Goal: Task Accomplishment & Management: Use online tool/utility

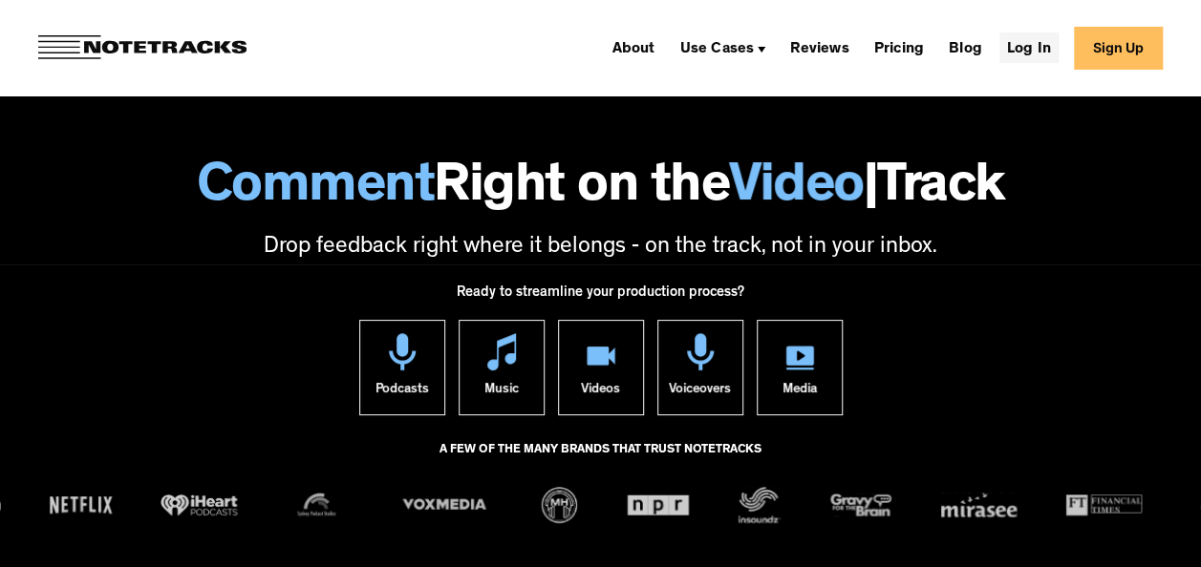
click at [1047, 46] on link "Log In" at bounding box center [1028, 47] width 59 height 31
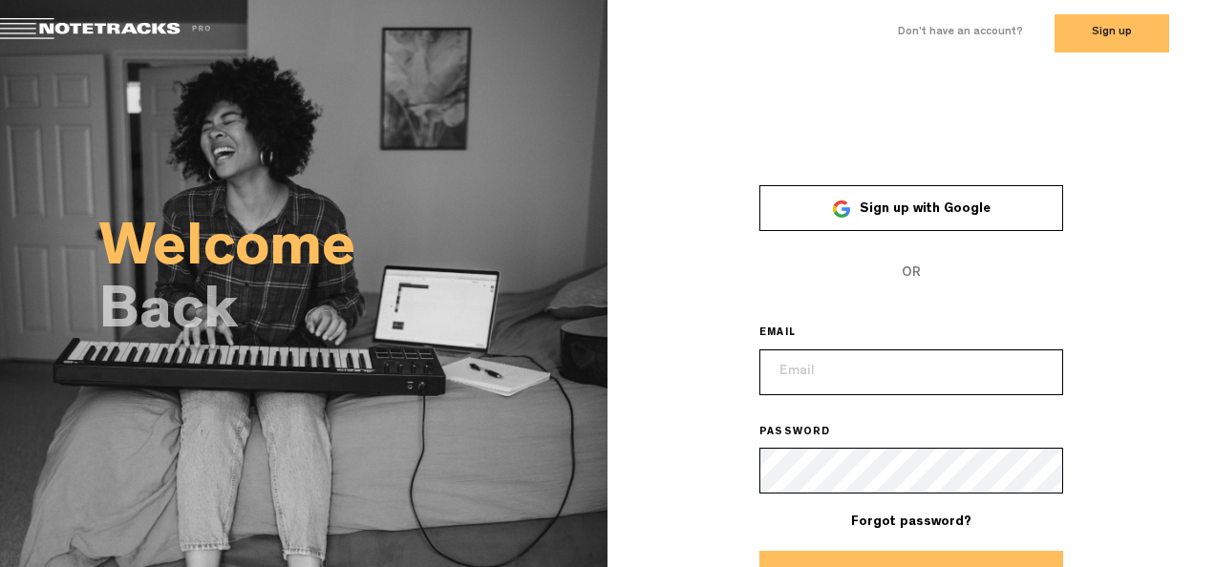
click at [905, 207] on span "Sign up with Google" at bounding box center [925, 208] width 131 height 13
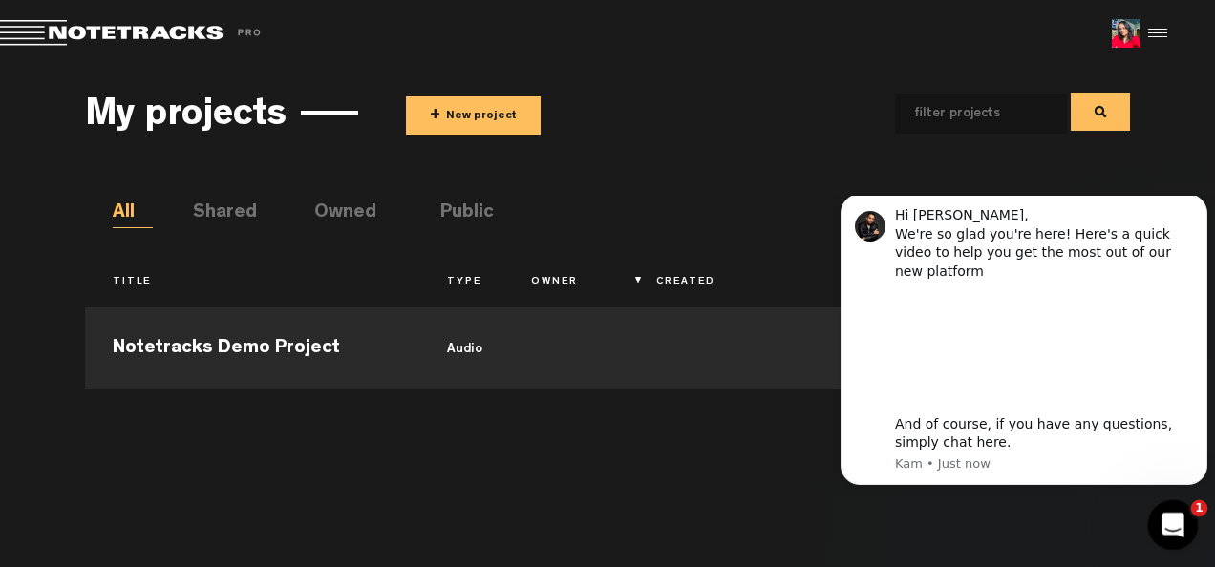
click at [1171, 519] on icon "Open Intercom Messenger" at bounding box center [1169, 522] width 13 height 15
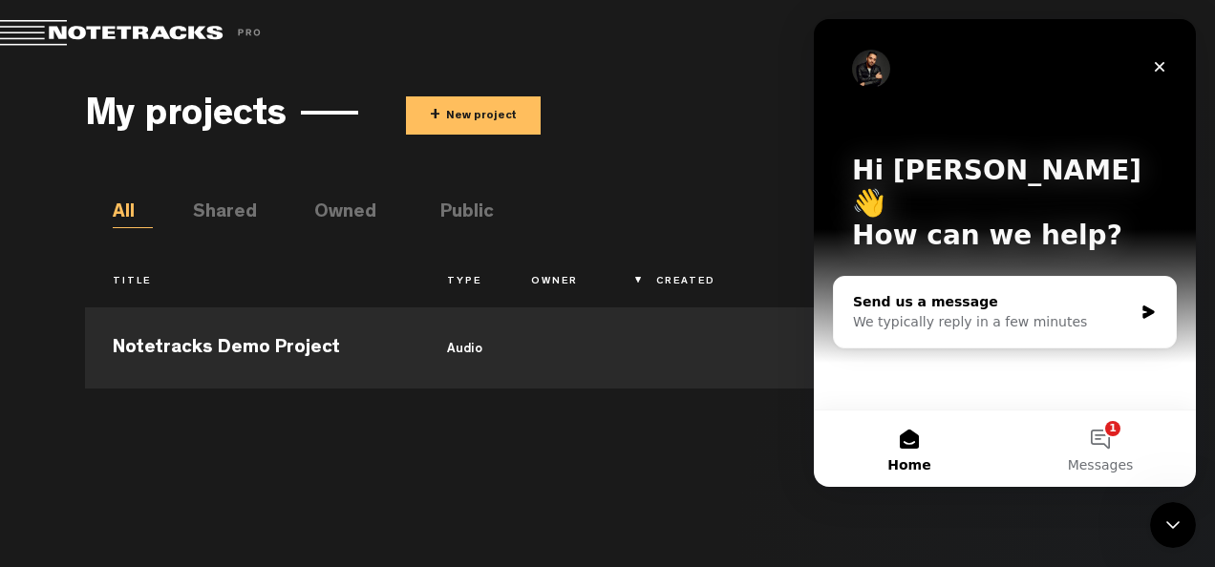
click at [1024, 292] on div "Send us a message" at bounding box center [993, 302] width 280 height 20
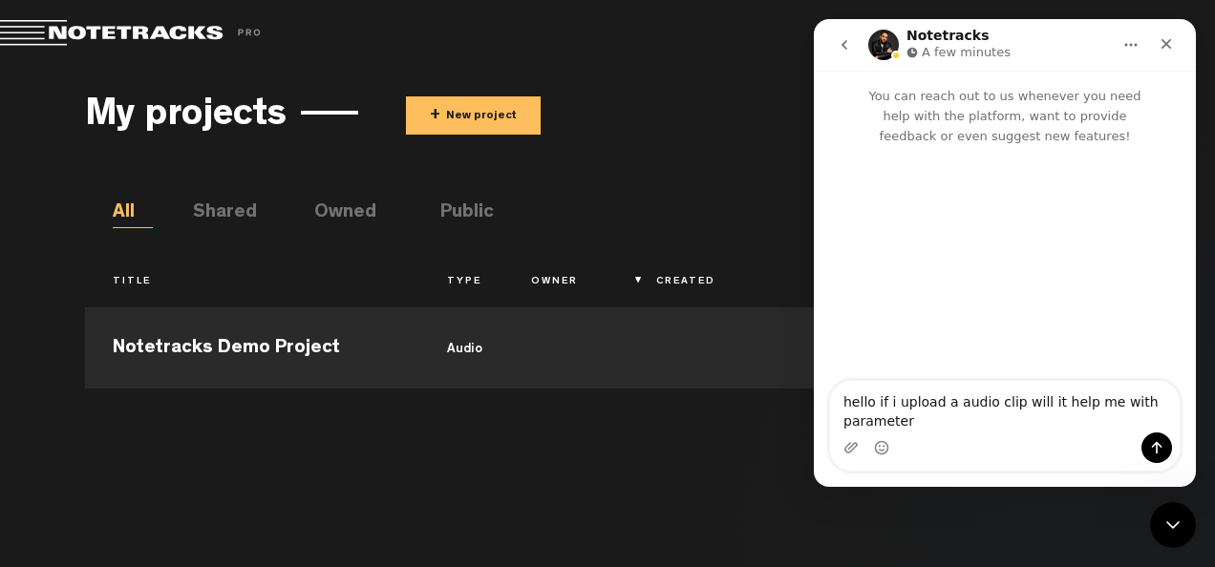
type textarea "hello if i upload a audio clip will it help me with parameters"
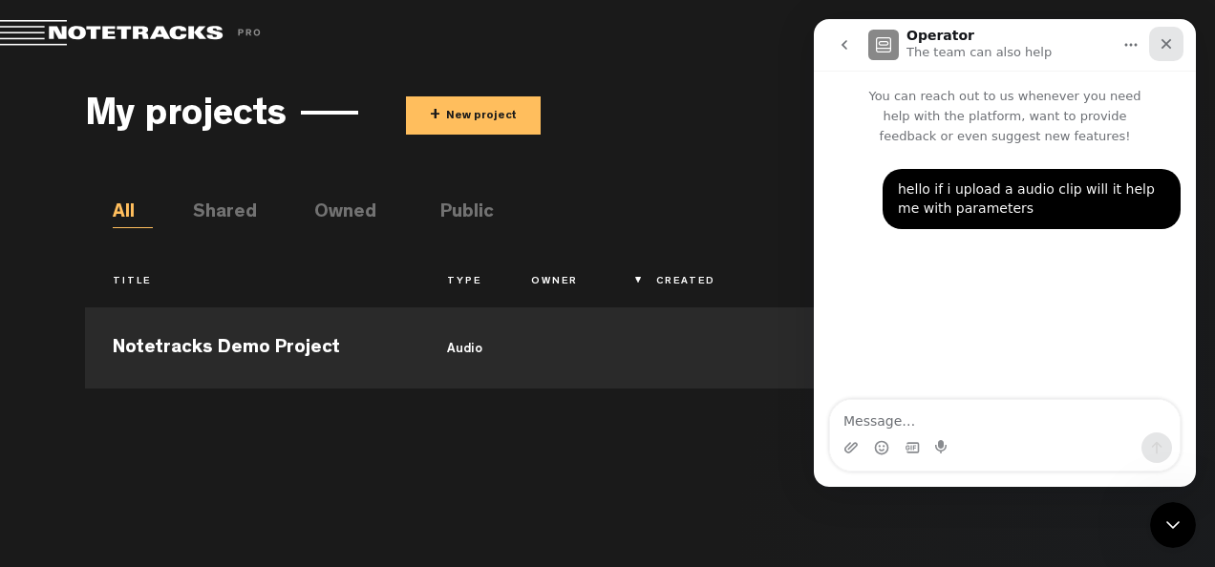
click at [1171, 33] on div "Close" at bounding box center [1166, 44] width 34 height 34
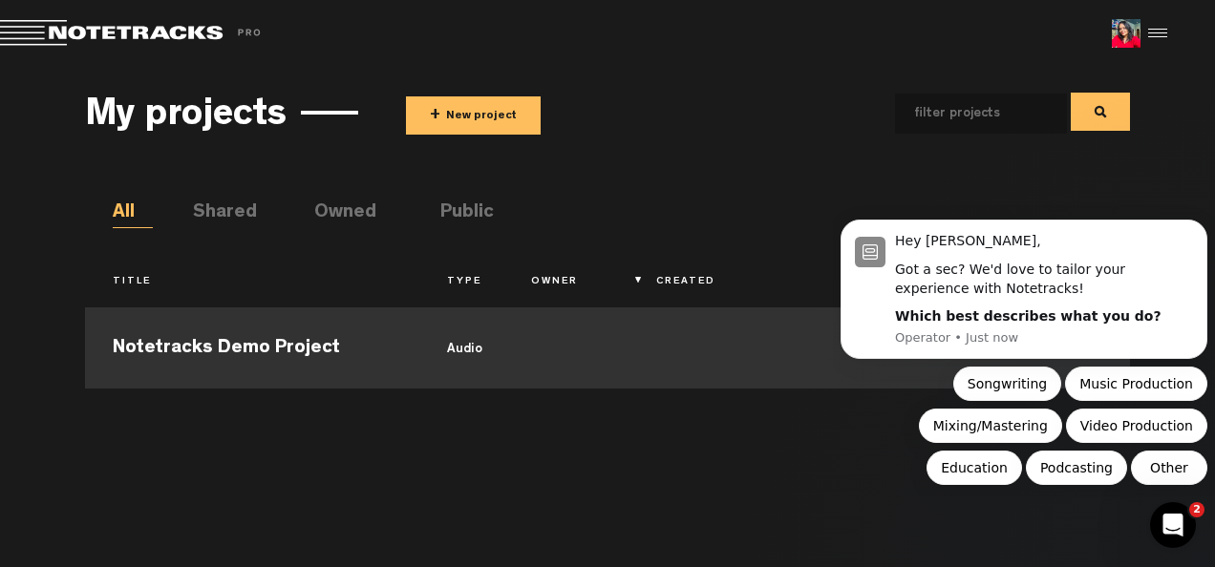
click at [472, 342] on td "audio" at bounding box center [461, 346] width 84 height 86
click at [1133, 189] on div "My projects + New project All Shared Owned Public Title Type Owner Created Last…" at bounding box center [607, 307] width 1215 height 481
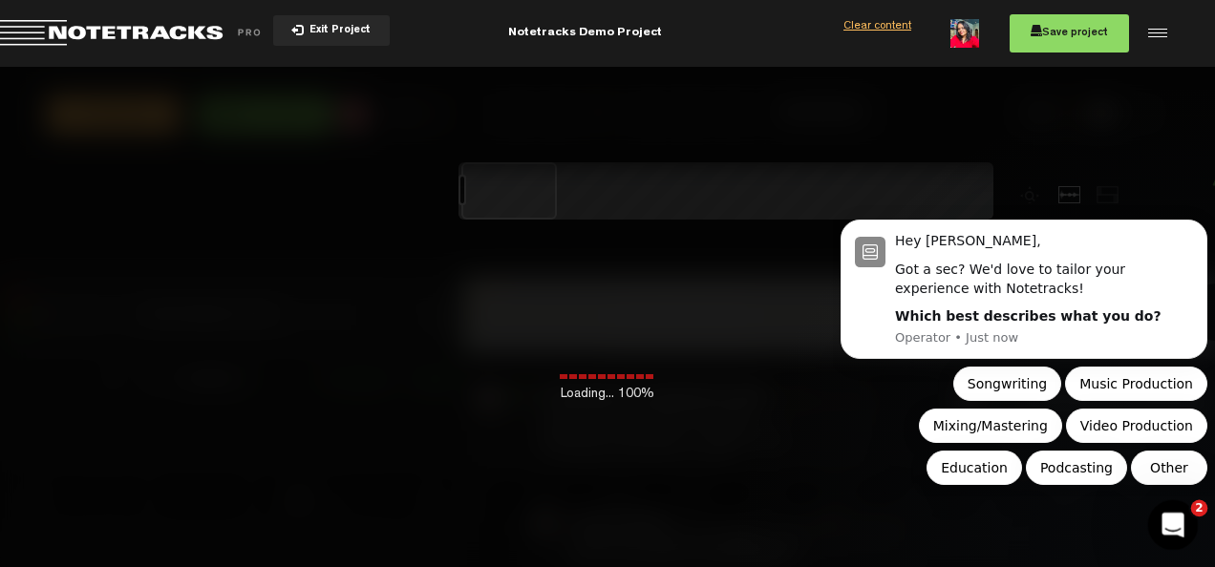
click at [1172, 522] on icon "Open Intercom Messenger" at bounding box center [1169, 522] width 13 height 15
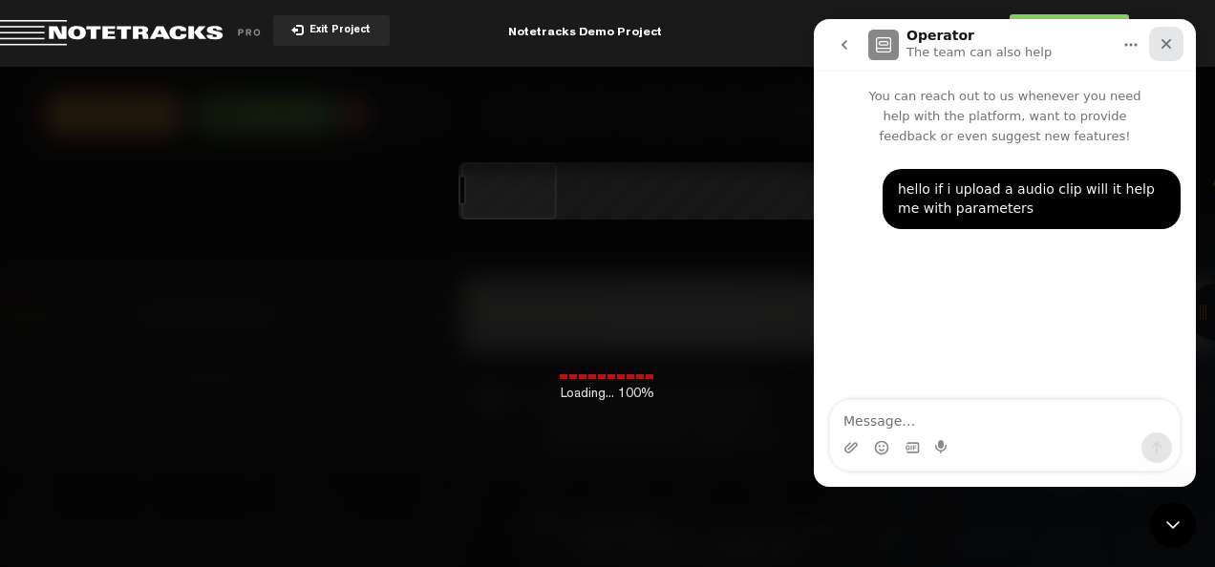
click at [1166, 34] on div "Close" at bounding box center [1166, 44] width 34 height 34
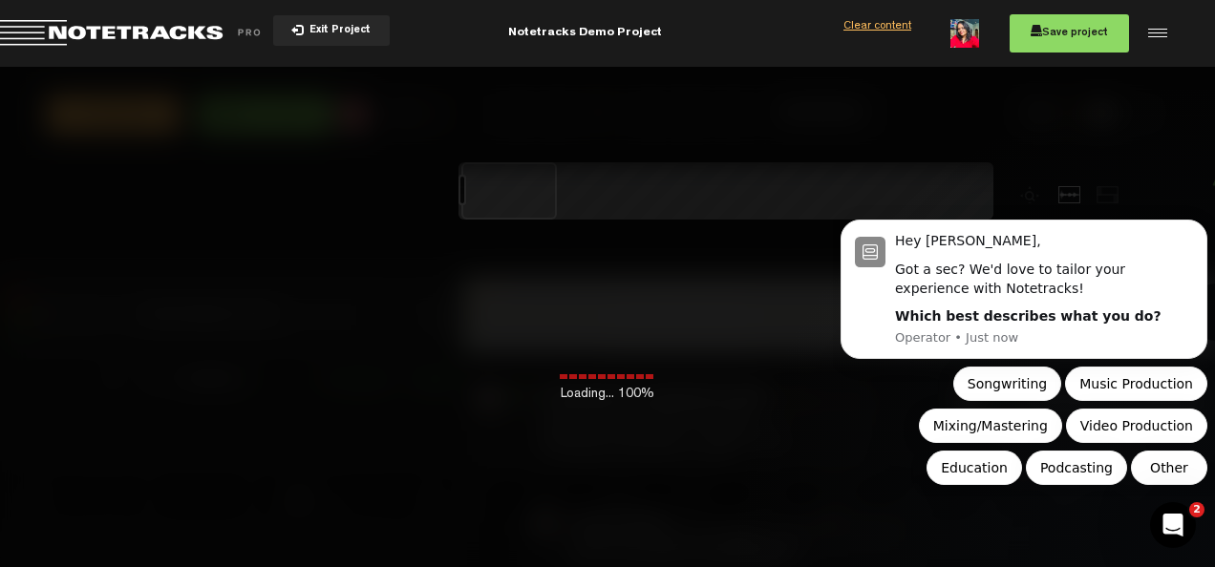
drag, startPoint x: 589, startPoint y: 273, endPoint x: 539, endPoint y: 277, distance: 50.8
click at [539, 277] on div "Loading... 100%" at bounding box center [607, 350] width 1215 height 567
click at [942, 432] on button "Mixing/Mastering" at bounding box center [990, 426] width 143 height 34
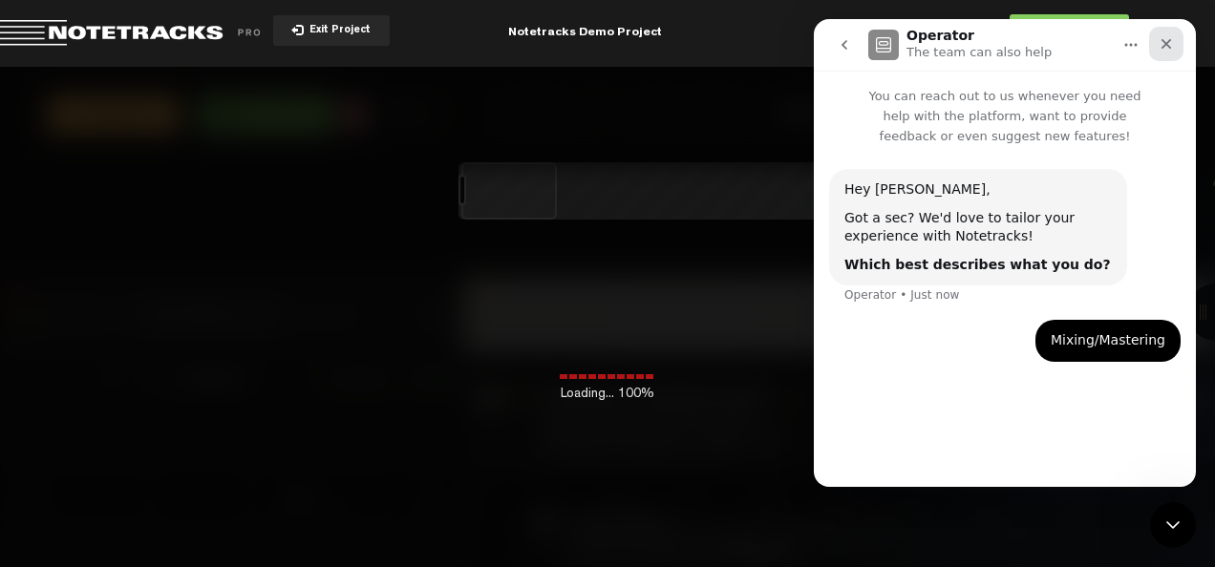
click at [1169, 42] on icon "Close" at bounding box center [1166, 44] width 11 height 11
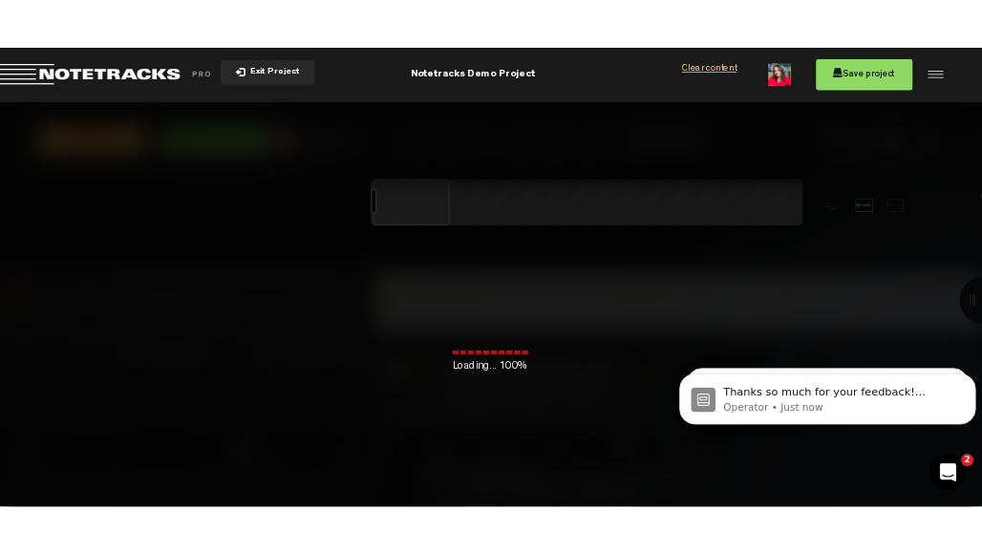
scroll to position [301, 0]
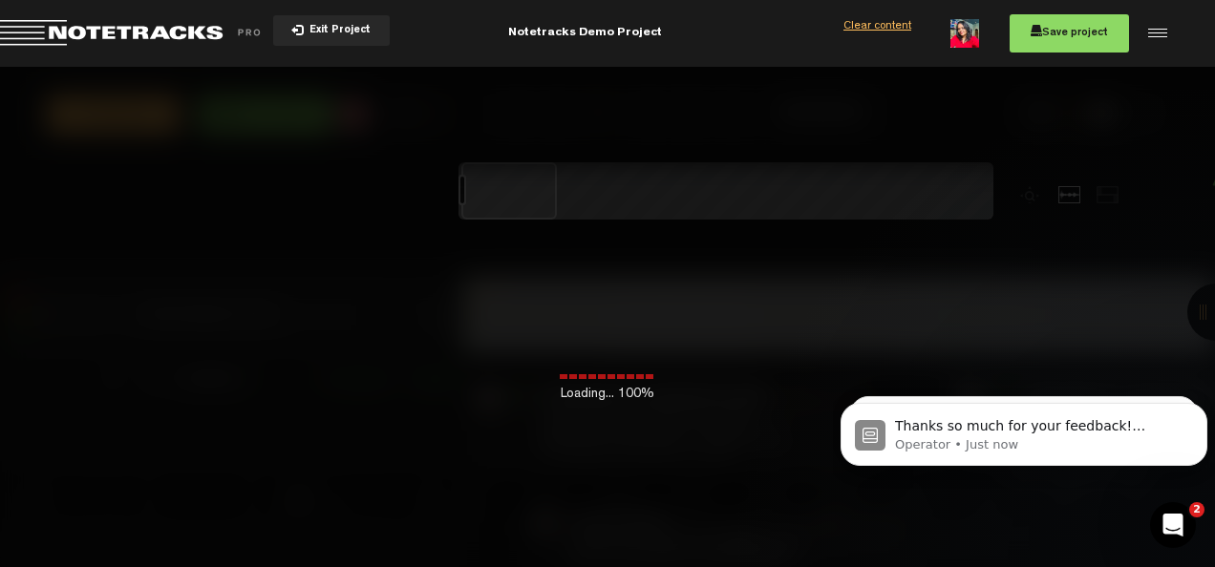
click at [974, 257] on div "Loading... 100%" at bounding box center [607, 350] width 1215 height 567
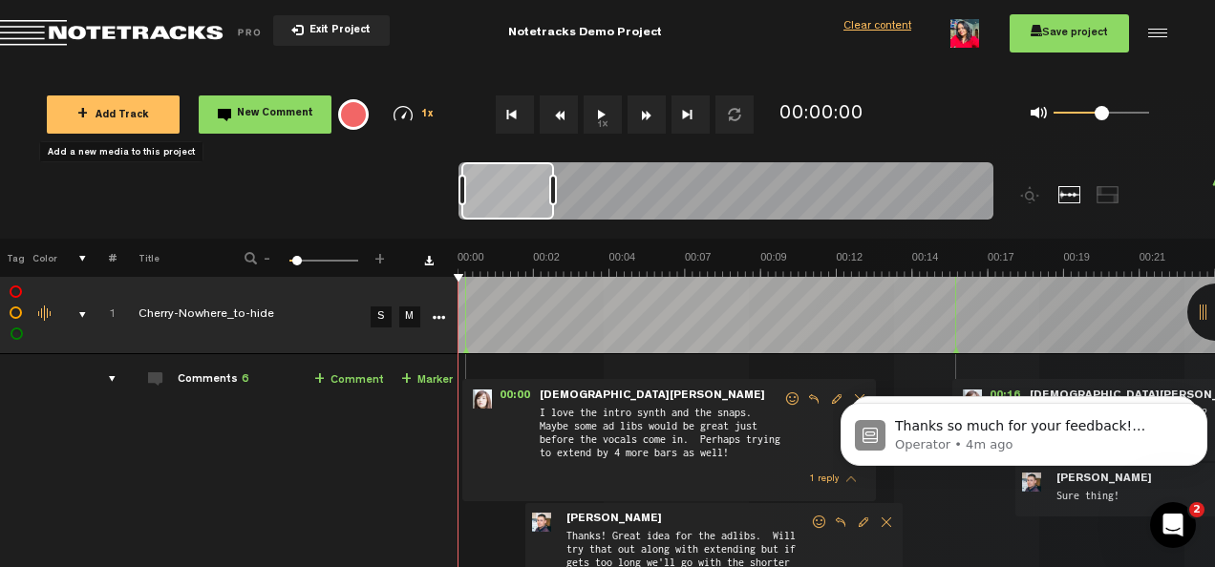
click at [94, 105] on button "+ Add Track" at bounding box center [113, 115] width 133 height 38
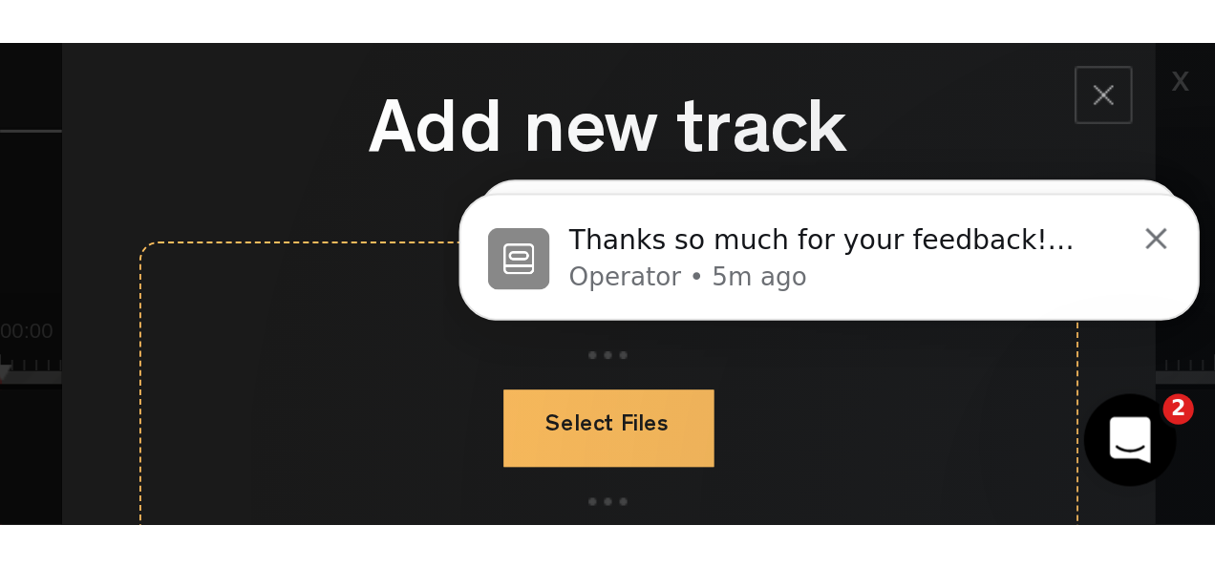
scroll to position [629, 0]
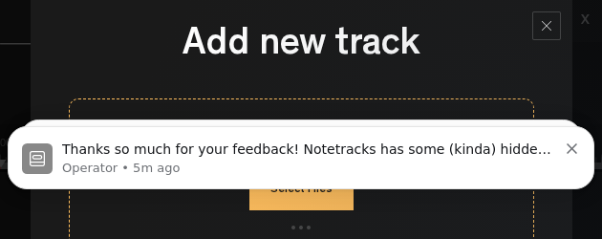
click at [577, 145] on icon "Dismiss notification" at bounding box center [571, 148] width 11 height 11
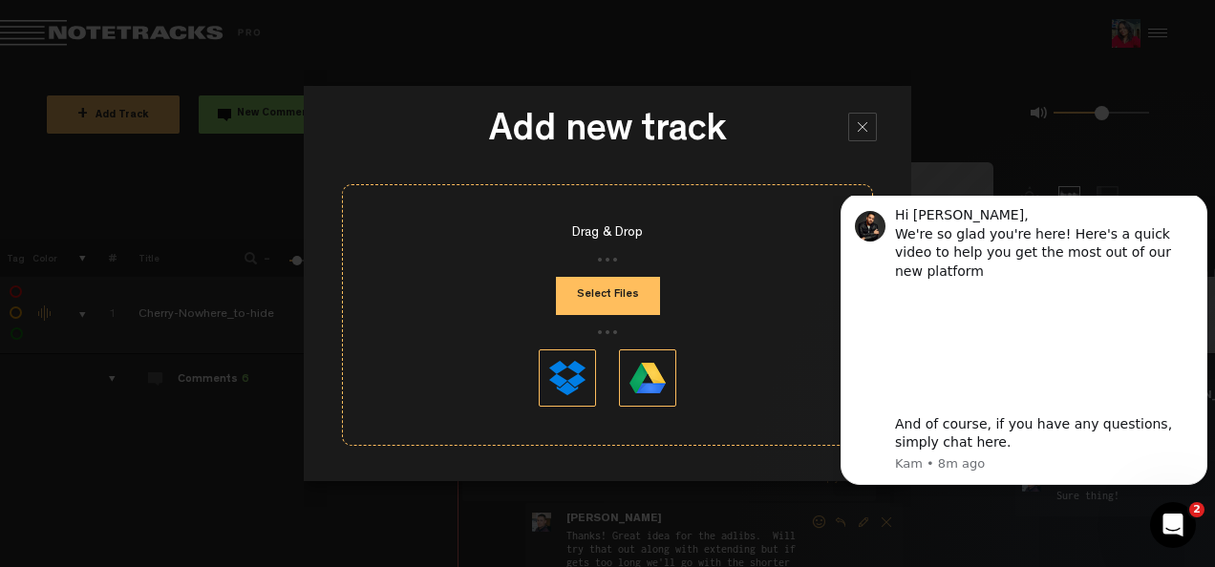
scroll to position [0, 0]
click at [1201, 203] on icon "Dismiss notification" at bounding box center [1201, 200] width 7 height 7
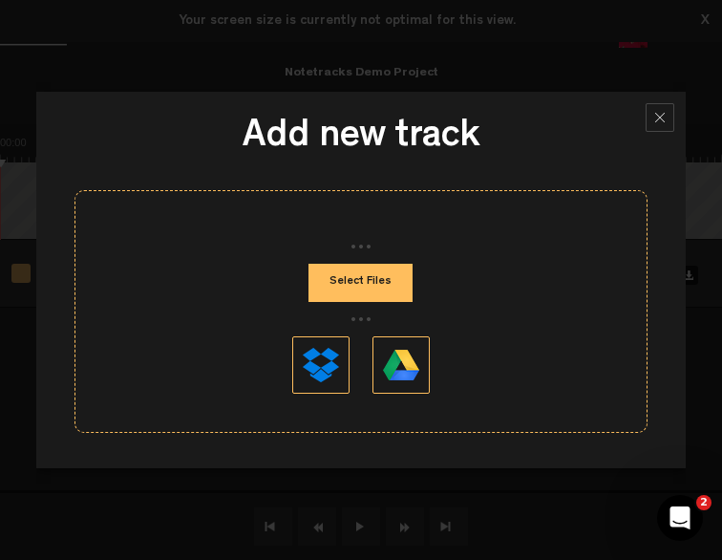
scroll to position [309, 0]
click at [663, 113] on div at bounding box center [660, 117] width 29 height 29
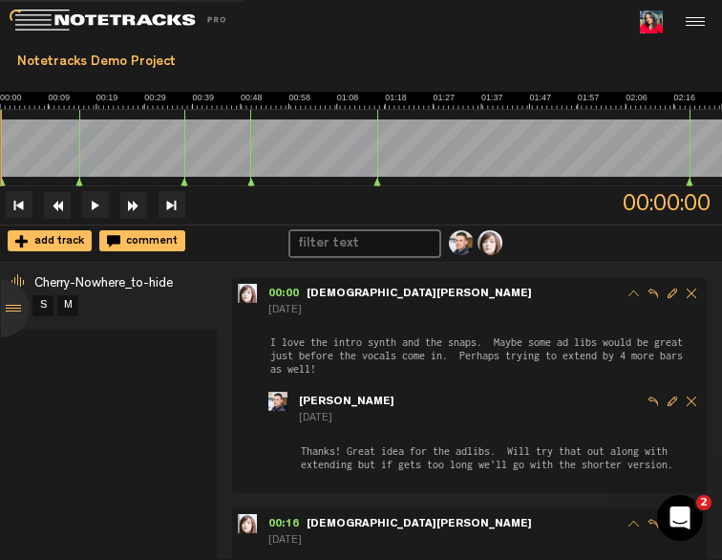
click at [57, 232] on div "add track" at bounding box center [50, 240] width 84 height 21
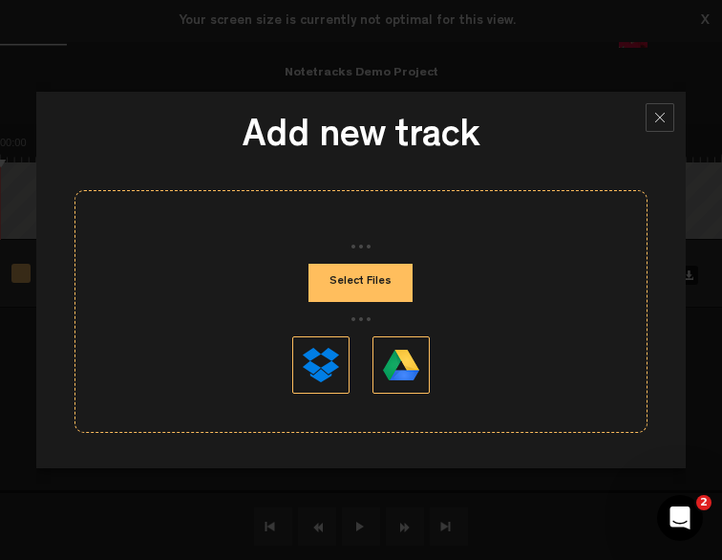
click at [374, 284] on button "Select Files" at bounding box center [361, 283] width 104 height 38
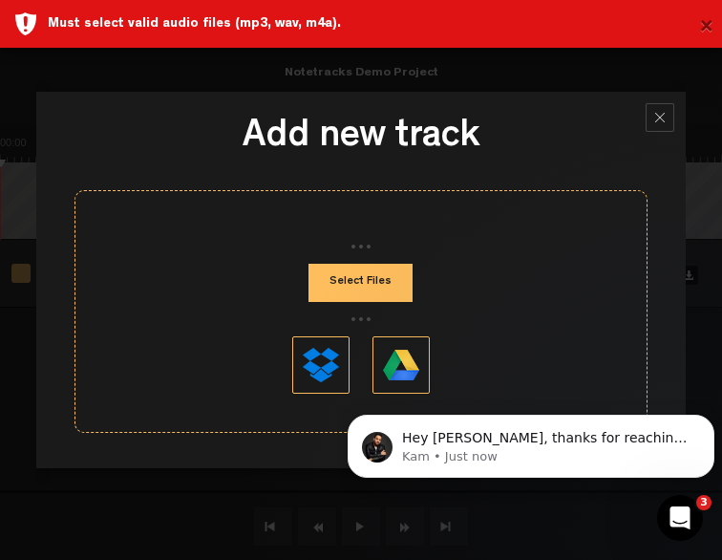
click at [701, 22] on button "×" at bounding box center [706, 28] width 14 height 38
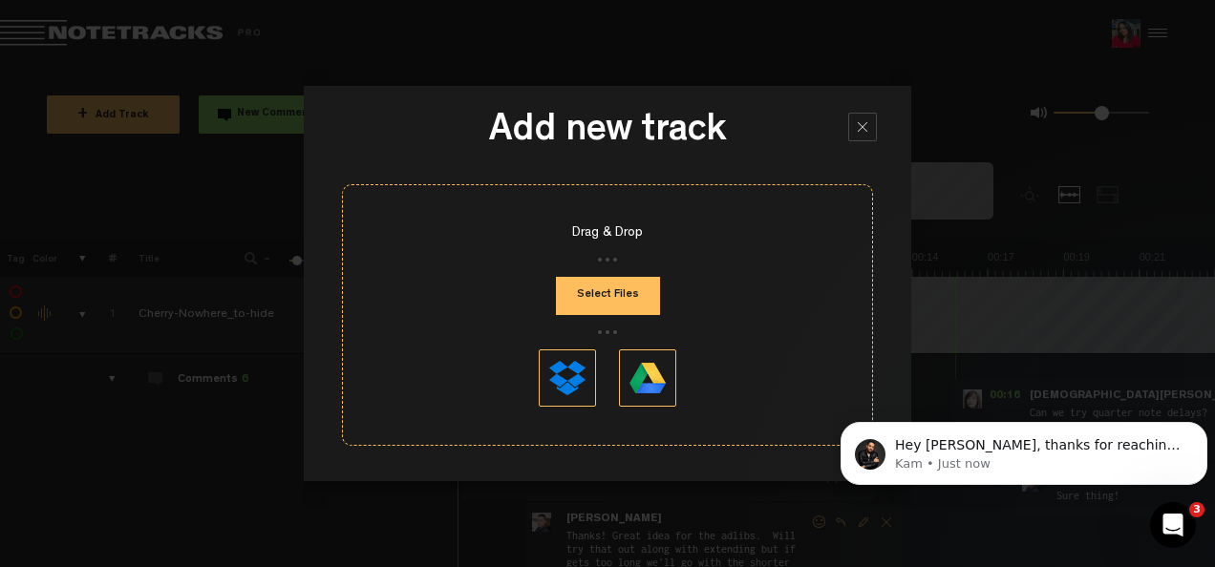
scroll to position [301, 0]
click at [865, 130] on div at bounding box center [862, 127] width 29 height 29
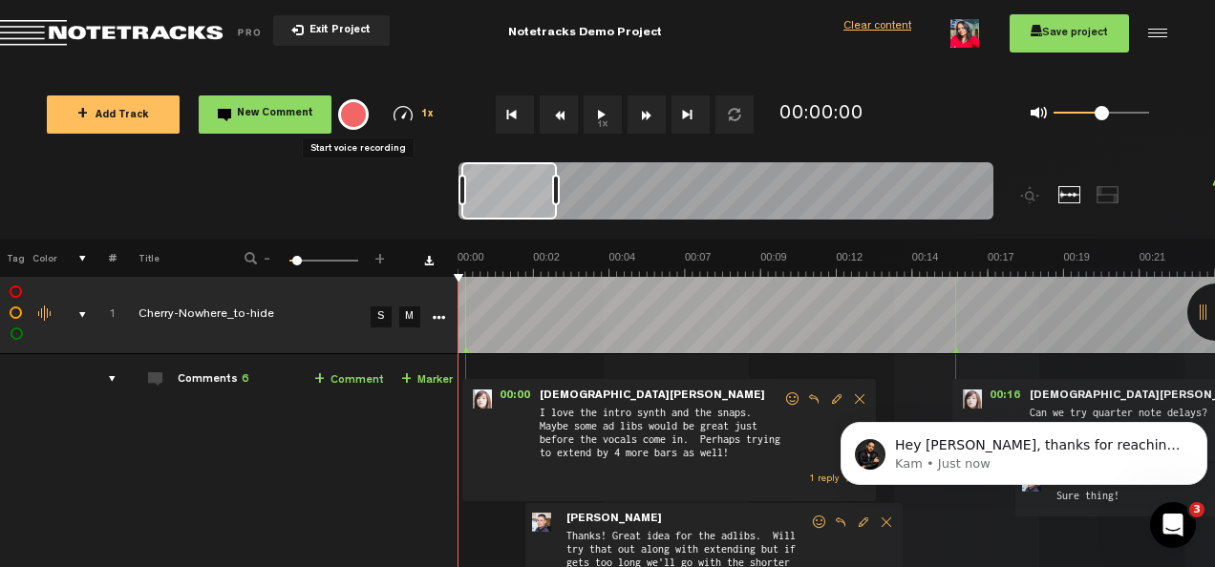
click at [348, 113] on div "{{ tooltip_message }}" at bounding box center [353, 114] width 31 height 31
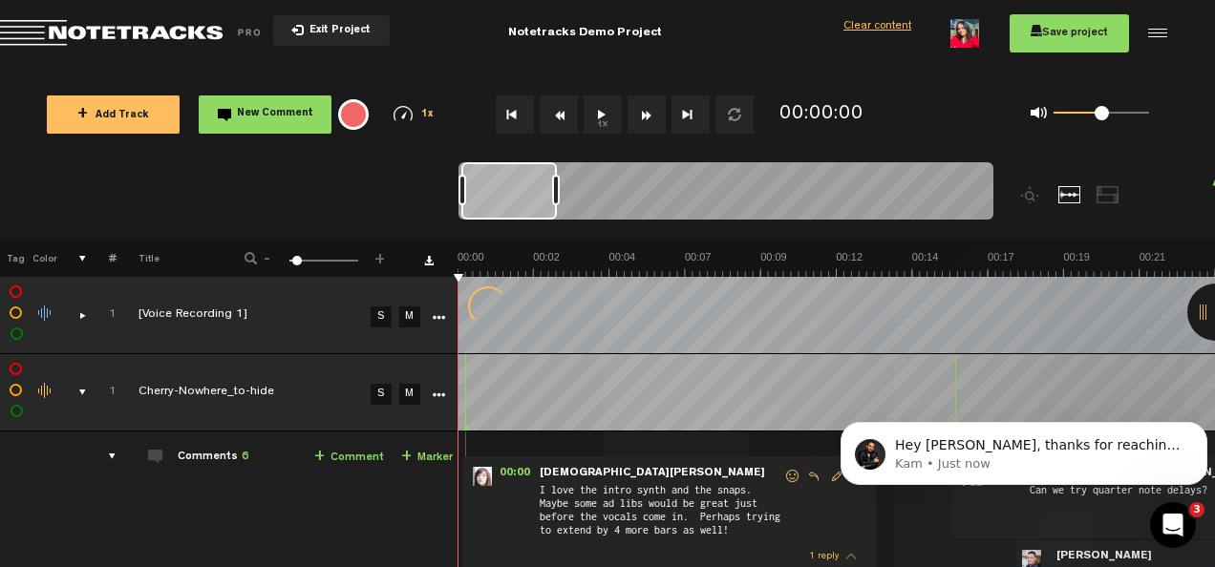
click at [357, 114] on div "{{ tooltip_message }}" at bounding box center [353, 114] width 31 height 31
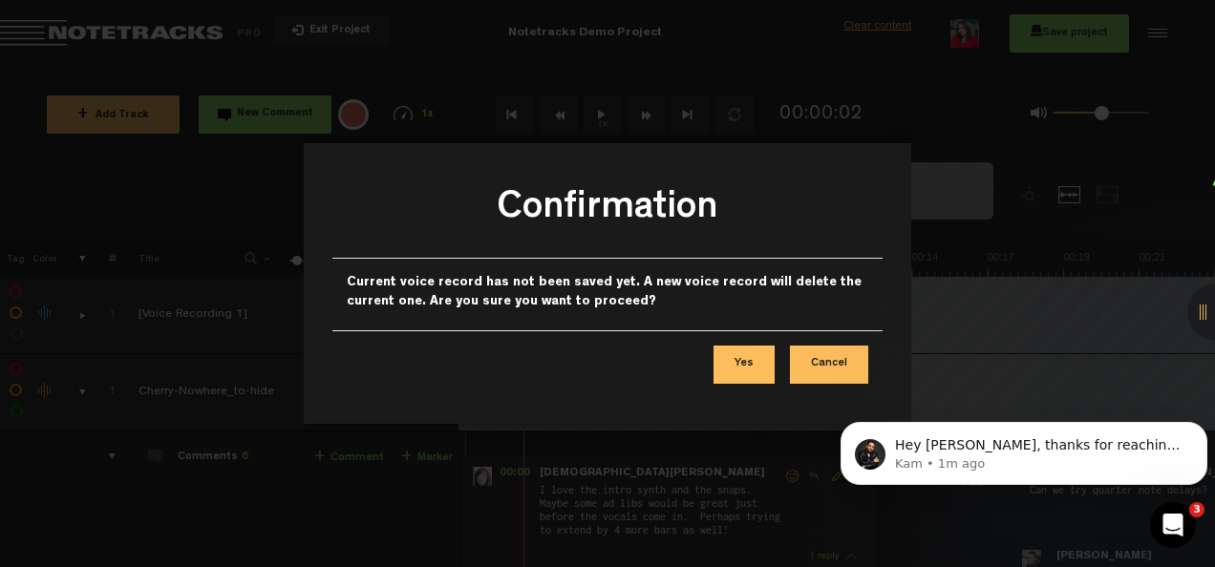
click at [753, 363] on button "Yes" at bounding box center [743, 365] width 61 height 38
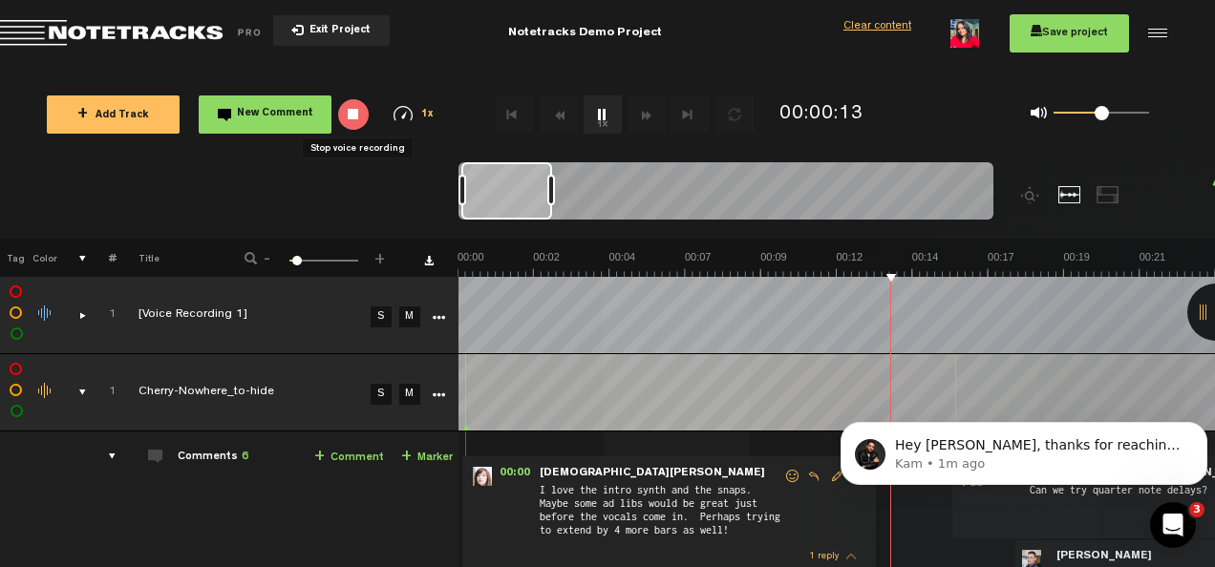
click at [353, 117] on div "{{ tooltip_message }}" at bounding box center [353, 114] width 31 height 31
click at [872, 25] on div "Clear content" at bounding box center [877, 27] width 68 height 16
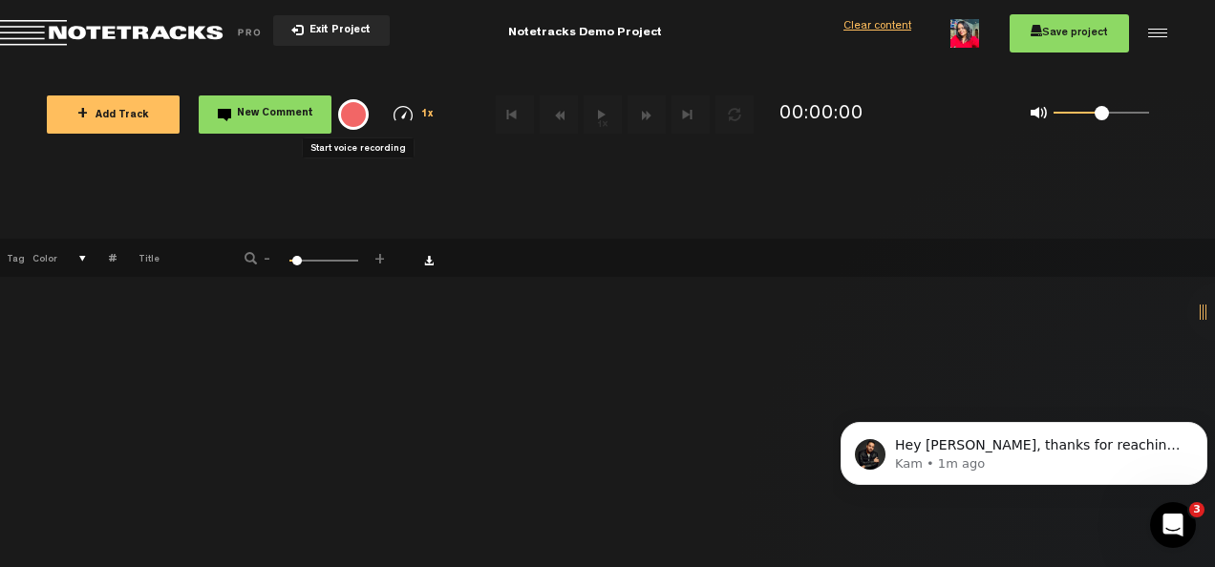
click at [357, 111] on div "{{ tooltip_message }}" at bounding box center [353, 114] width 31 height 31
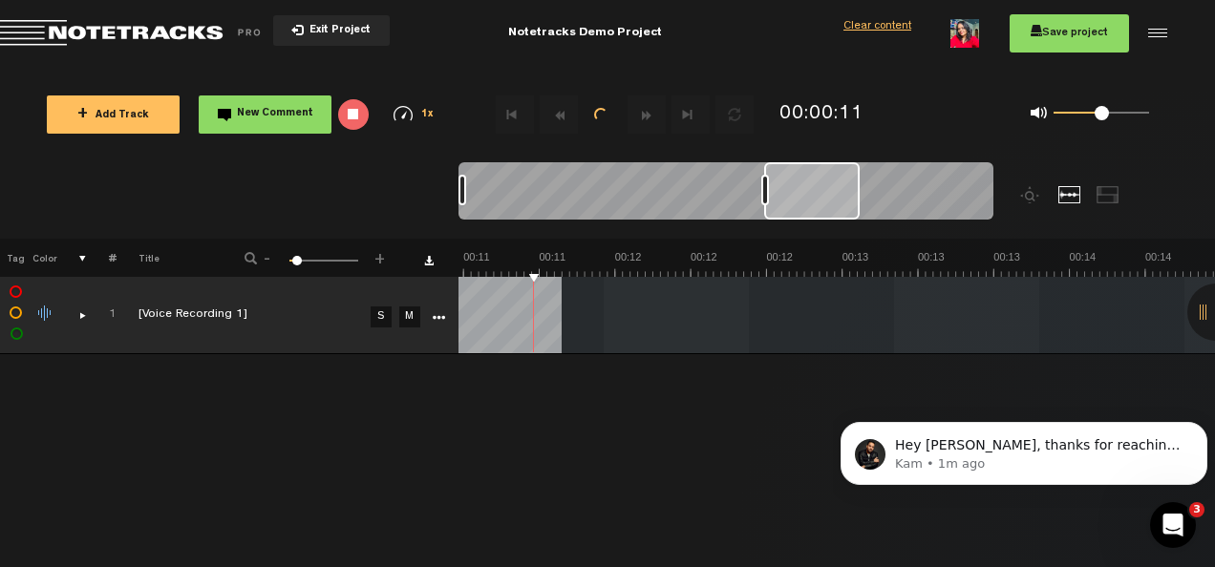
scroll to position [0, 2569]
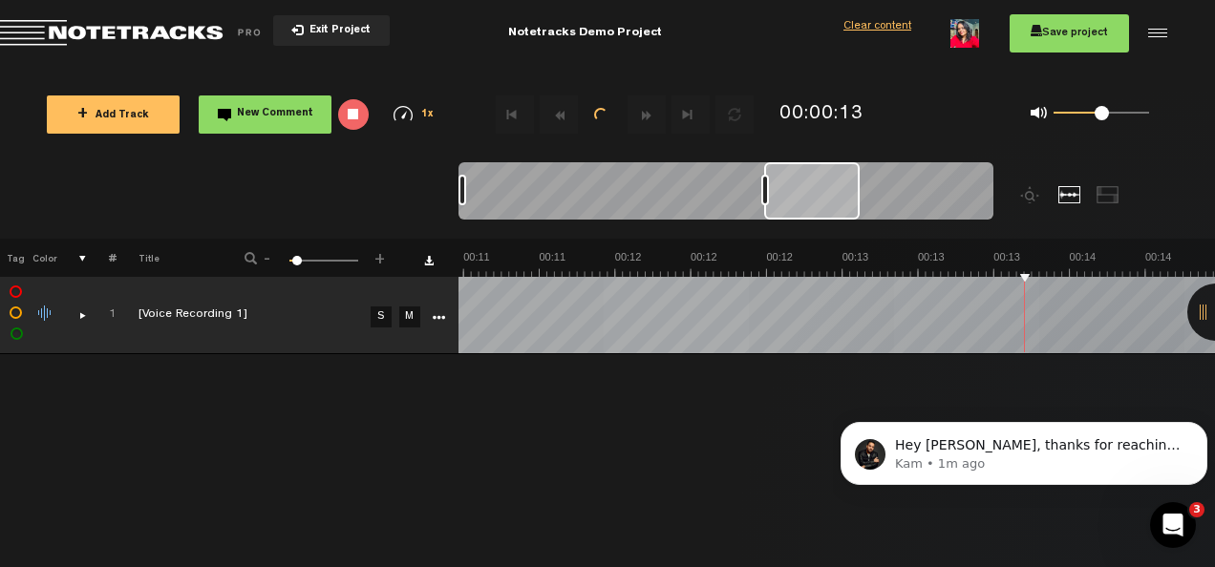
click at [357, 111] on div "{{ tooltip_message }}" at bounding box center [353, 114] width 31 height 31
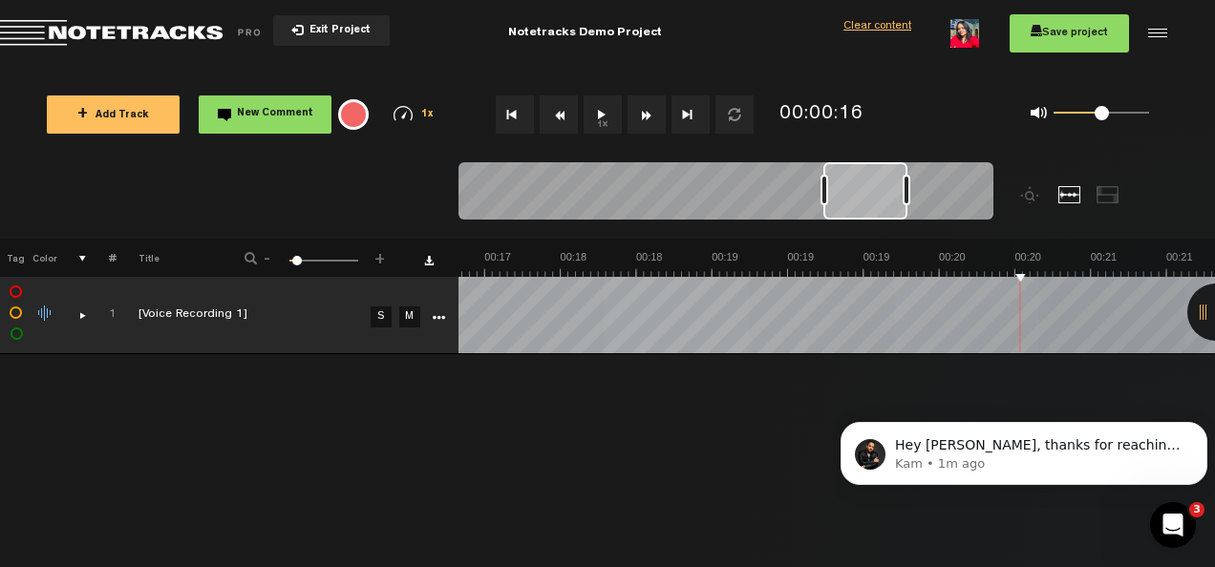
scroll to position [0, 0]
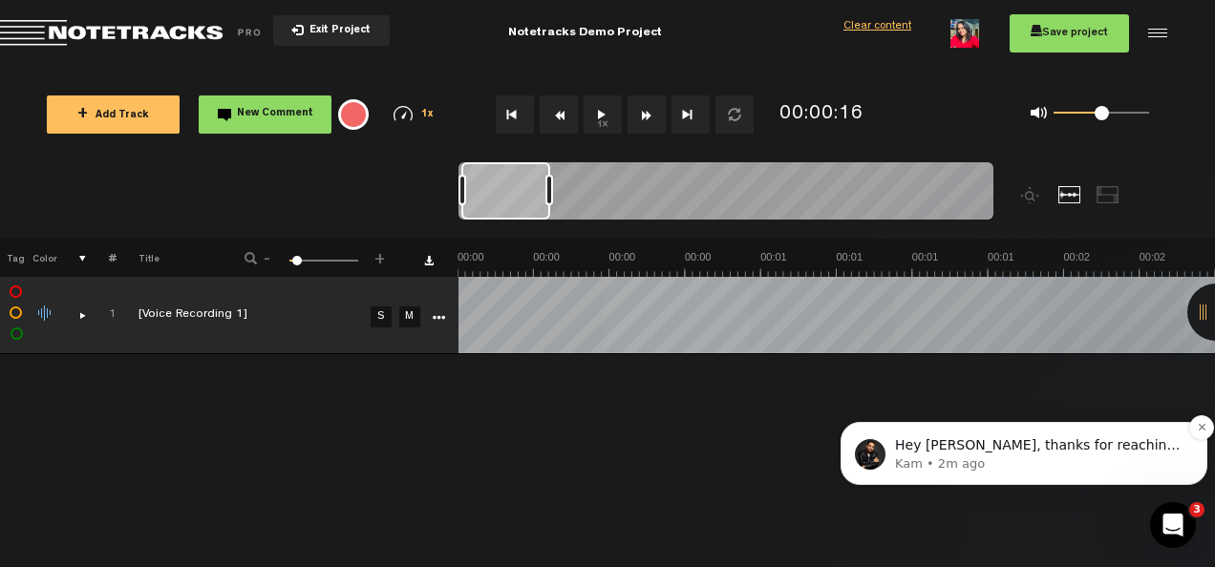
click at [937, 443] on span "Hey [PERSON_NAME], thanks for reaching out! What do you mean by parameters?" at bounding box center [1037, 454] width 285 height 34
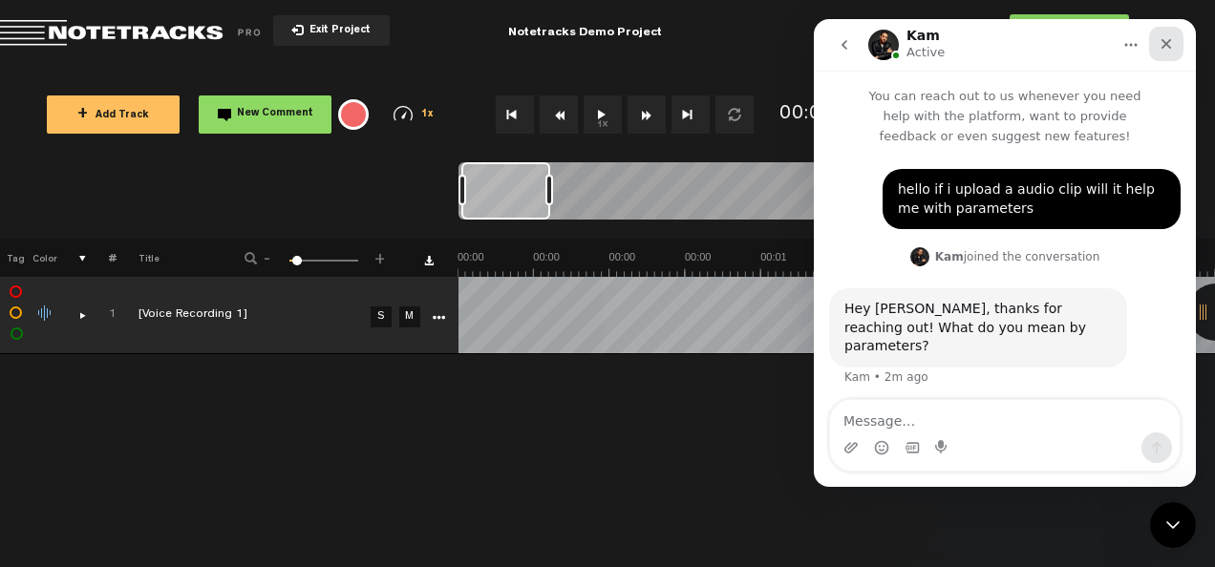
click at [1168, 38] on icon "Close" at bounding box center [1166, 43] width 15 height 15
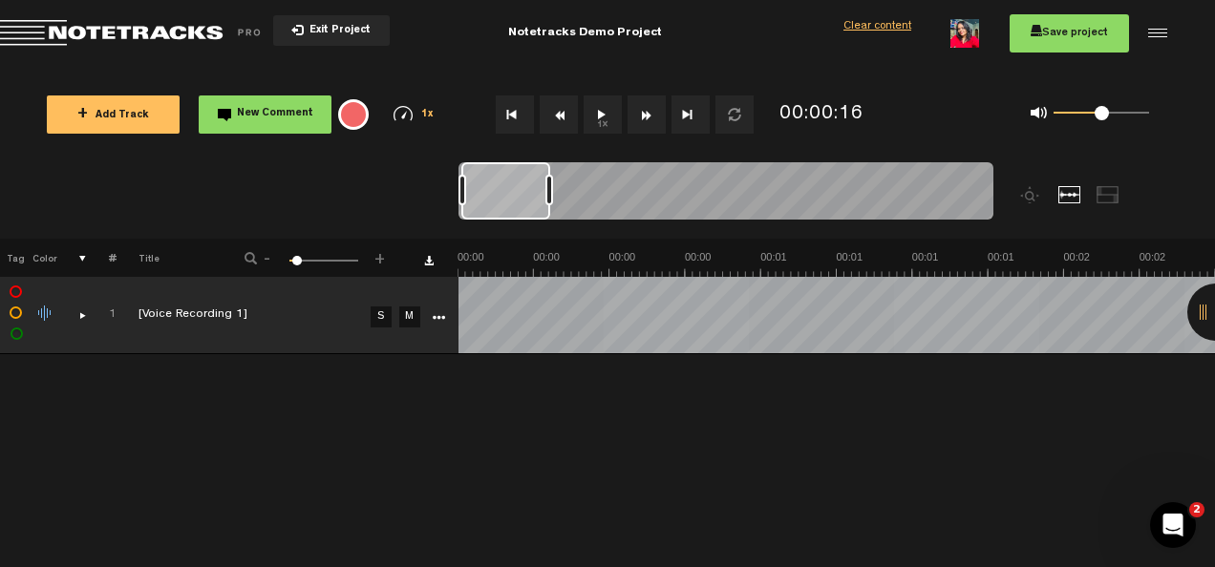
click at [604, 109] on button "1x" at bounding box center [603, 115] width 38 height 38
drag, startPoint x: 1102, startPoint y: 113, endPoint x: 1168, endPoint y: 112, distance: 65.9
click at [1168, 112] on div "0 1 1" at bounding box center [1050, 114] width 270 height 55
click at [604, 111] on button "1x" at bounding box center [603, 115] width 38 height 38
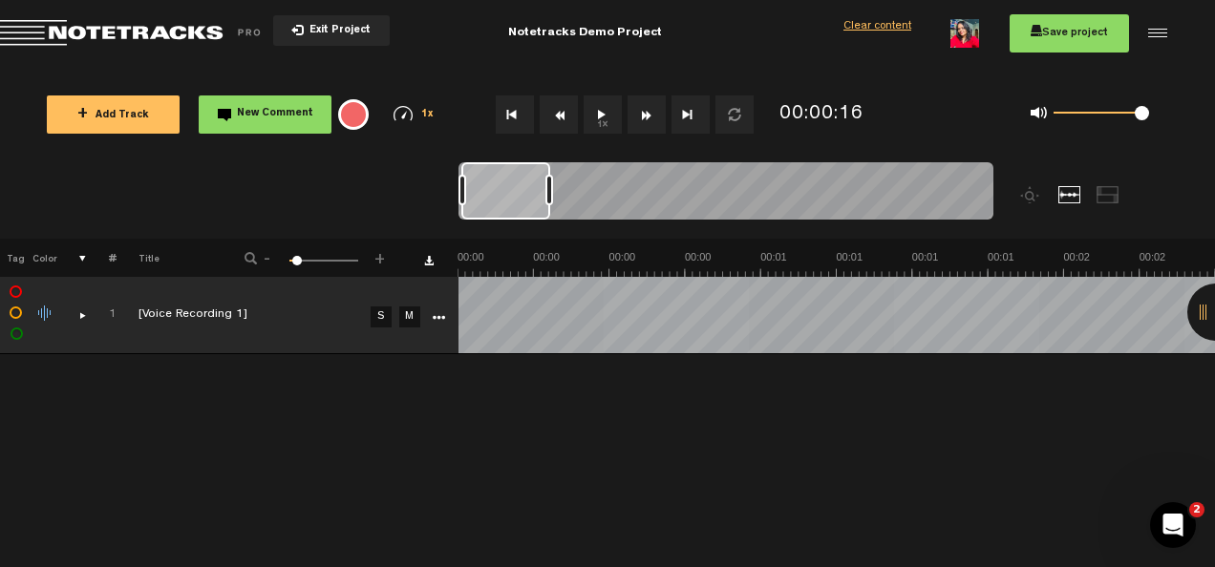
click at [79, 311] on div "comments, stamps & drawings" at bounding box center [75, 315] width 30 height 19
click at [1155, 29] on div at bounding box center [1154, 33] width 29 height 29
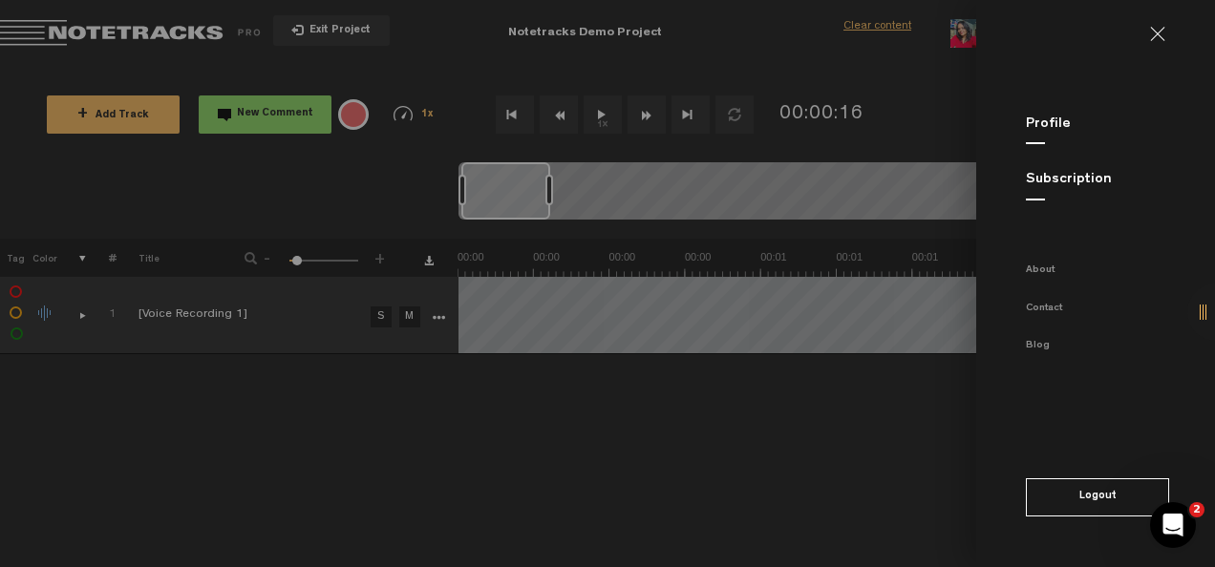
click at [1092, 495] on button "Logout" at bounding box center [1097, 498] width 143 height 38
